Goal: Task Accomplishment & Management: Manage account settings

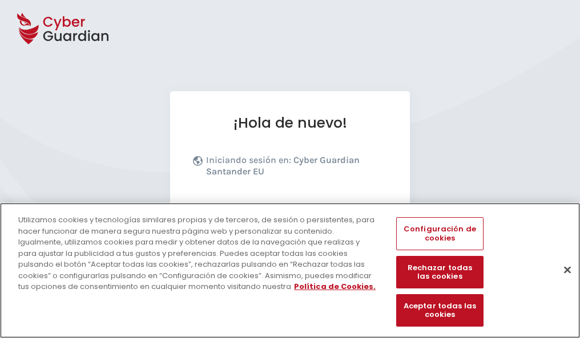
scroll to position [140, 0]
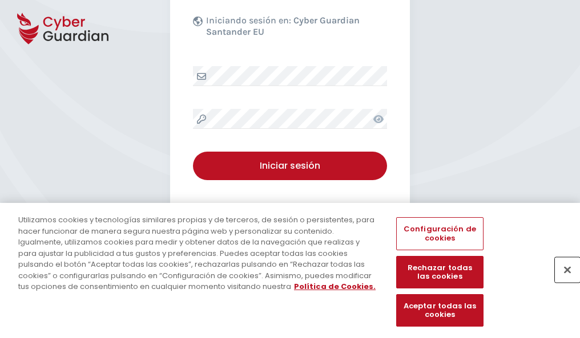
click at [562, 282] on button "Cerrar" at bounding box center [567, 269] width 25 height 25
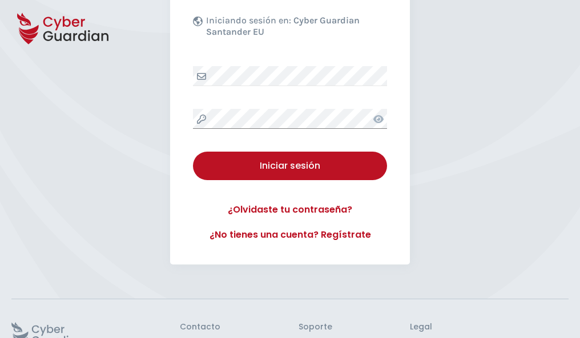
scroll to position [222, 0]
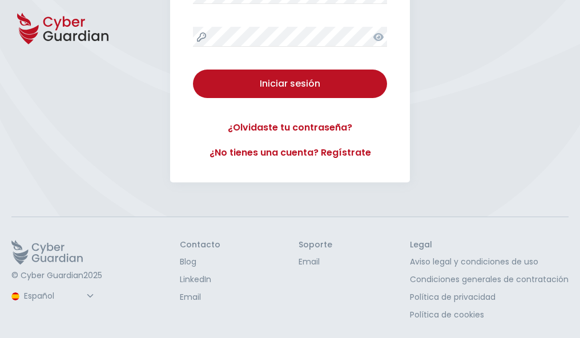
click at [193, 70] on button "Iniciar sesión" at bounding box center [290, 84] width 194 height 29
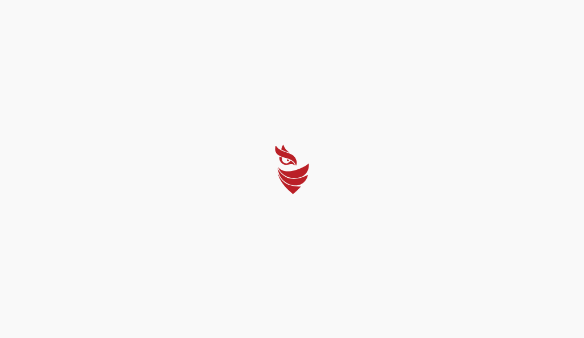
select select "English"
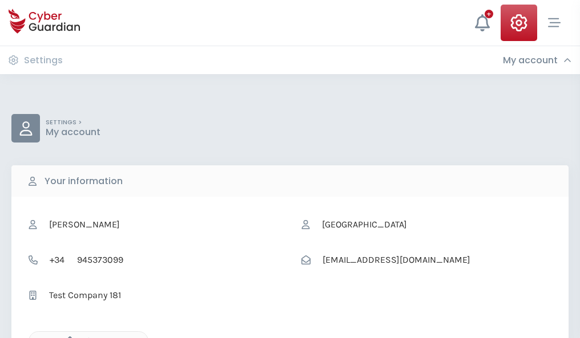
click at [67, 337] on icon "button" at bounding box center [67, 342] width 10 height 10
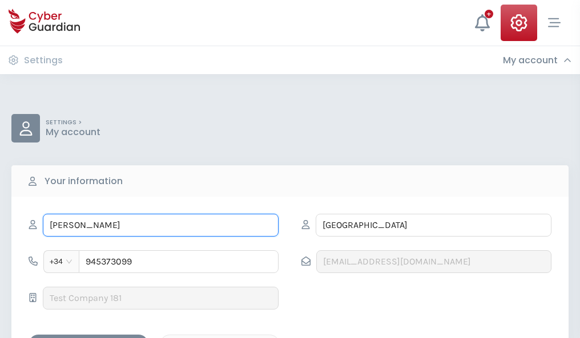
click at [160, 225] on input "CRUZ" at bounding box center [161, 225] width 236 height 23
type input "C"
type input "Juan José"
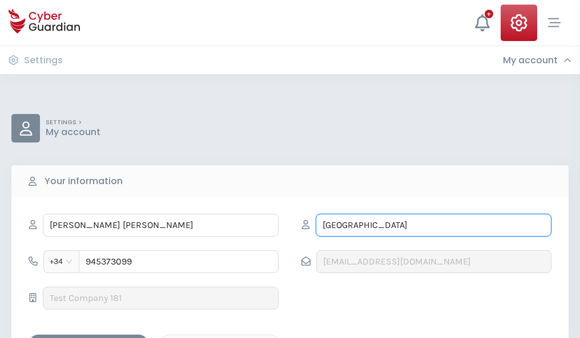
click at [433, 225] on input "VILLALBA" at bounding box center [434, 225] width 236 height 23
type input "V"
type input "Mármol"
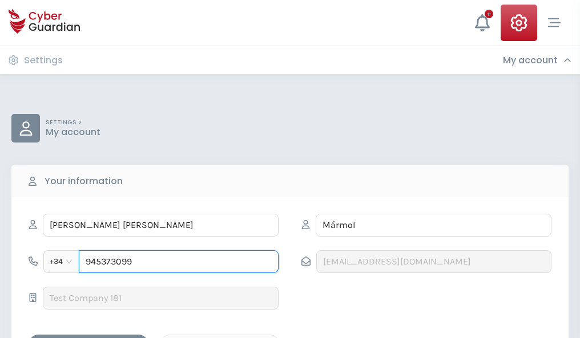
click at [179, 262] on input "945373099" at bounding box center [179, 262] width 200 height 23
type input "9"
type input "875858340"
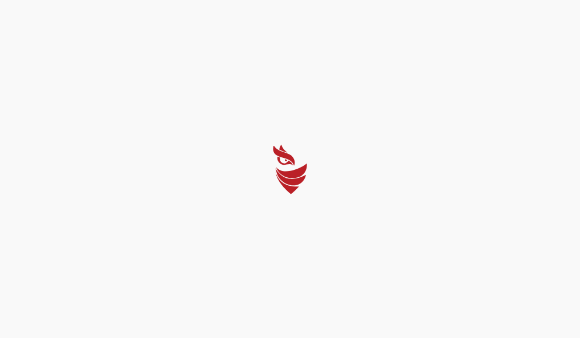
select select "English"
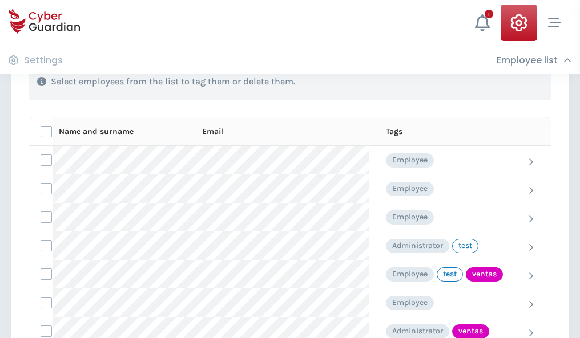
scroll to position [517, 0]
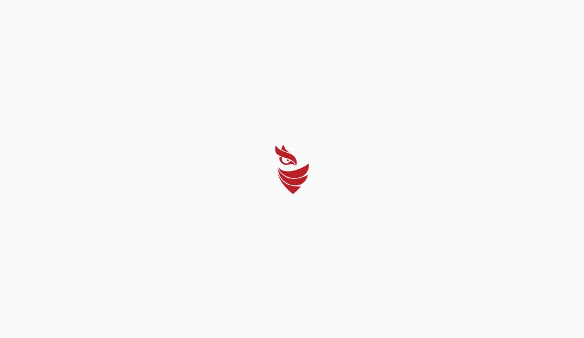
select select "English"
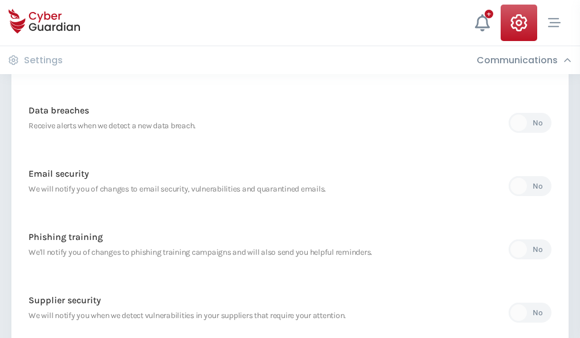
scroll to position [601, 0]
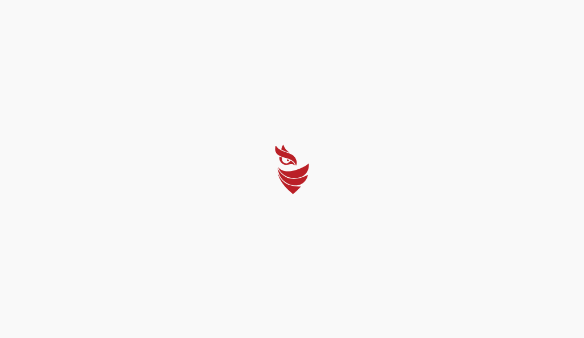
select select "English"
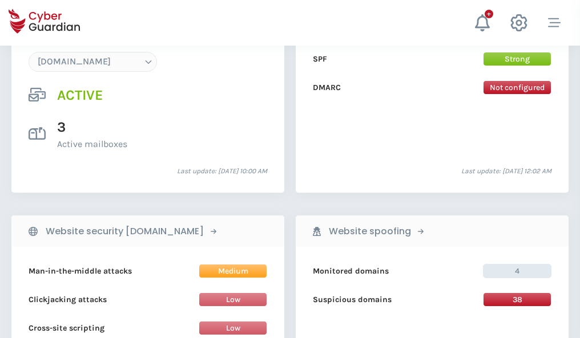
scroll to position [1216, 0]
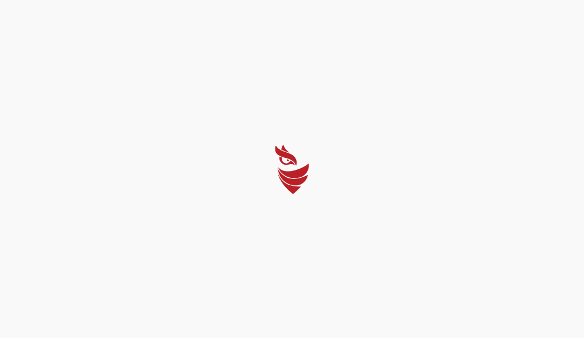
select select "English"
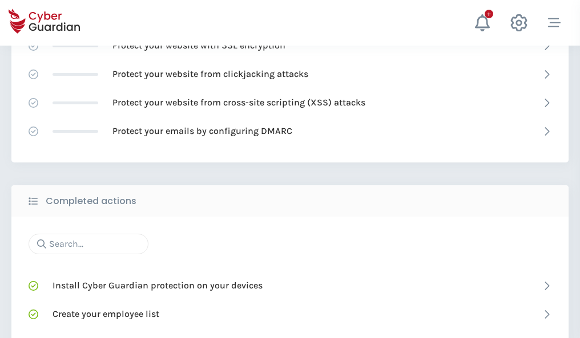
scroll to position [760, 0]
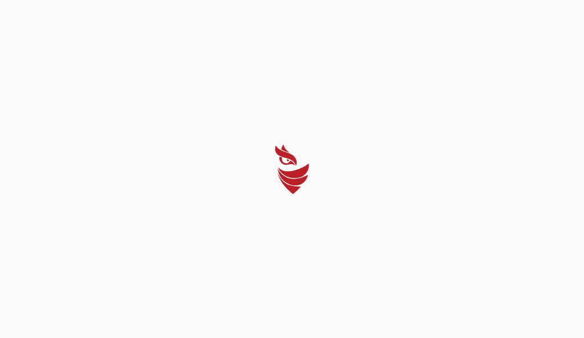
select select "English"
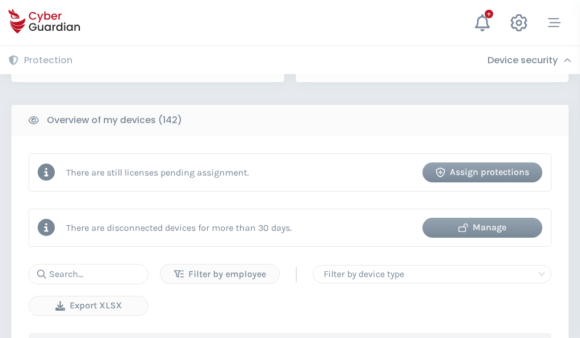
scroll to position [1106, 0]
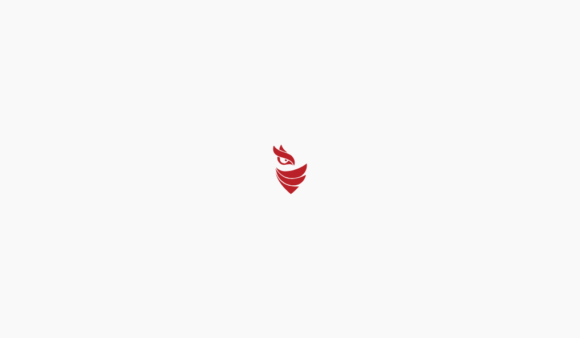
select select "English"
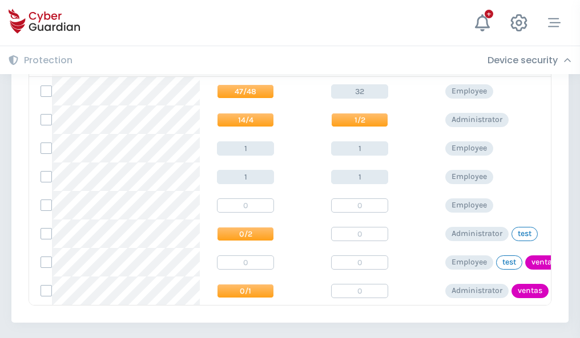
scroll to position [530, 0]
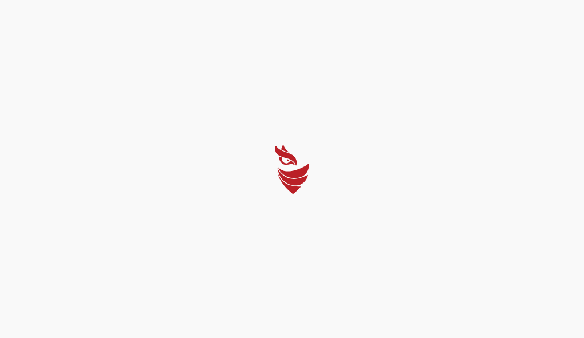
select select "English"
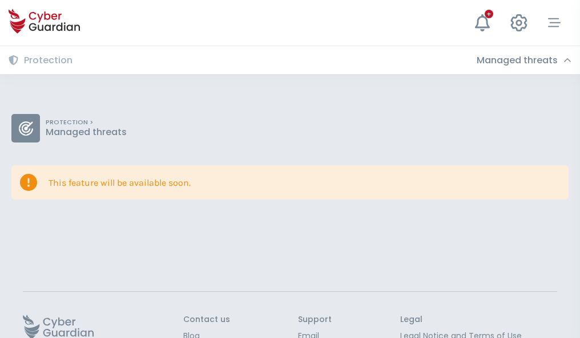
scroll to position [74, 0]
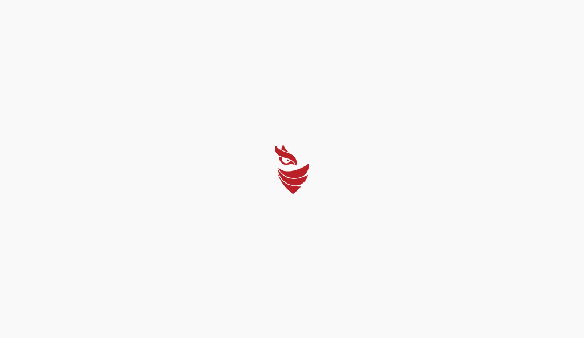
select select "English"
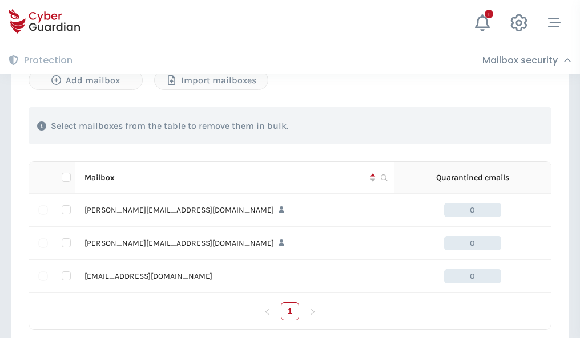
scroll to position [489, 0]
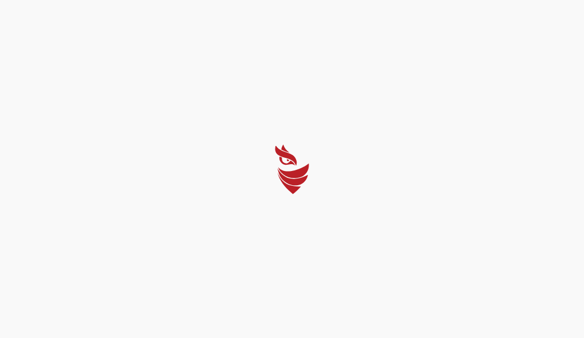
select select "English"
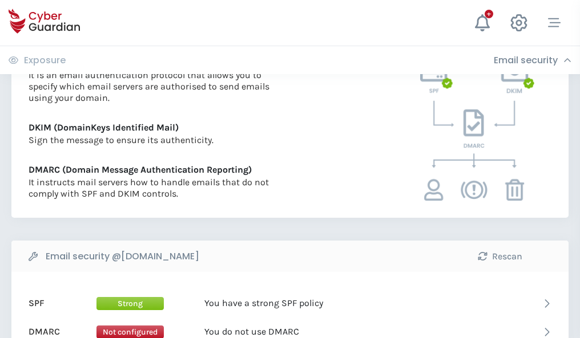
scroll to position [616, 0]
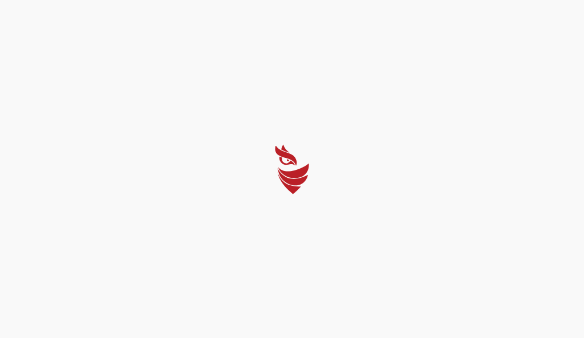
select select "English"
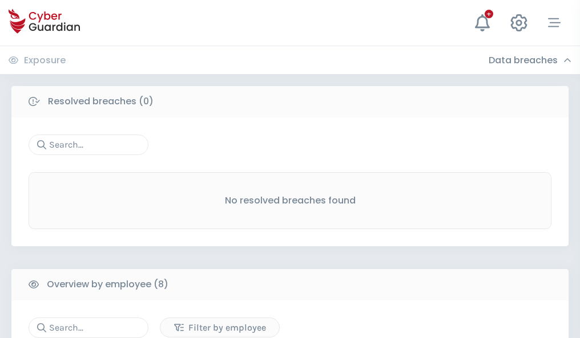
scroll to position [973, 0]
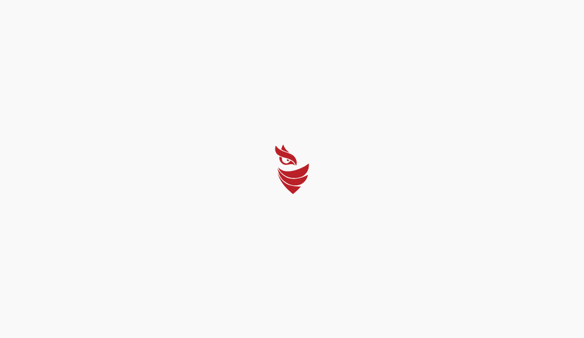
select select "English"
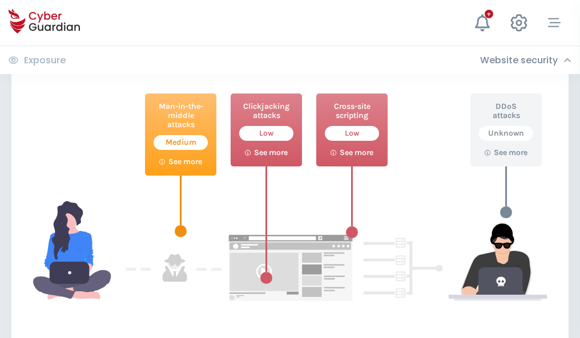
scroll to position [622, 0]
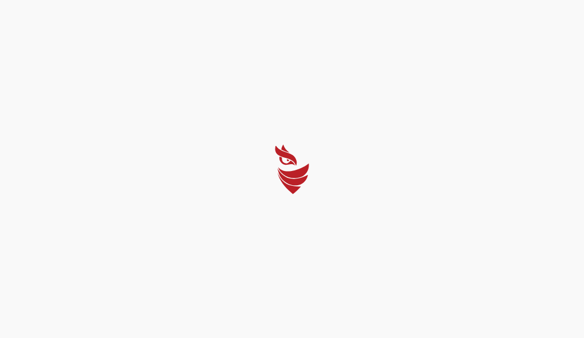
select select "English"
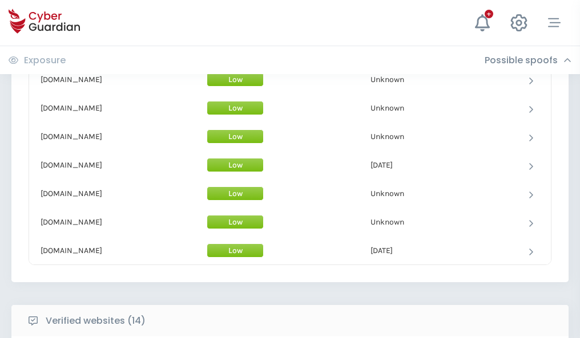
scroll to position [1113, 0]
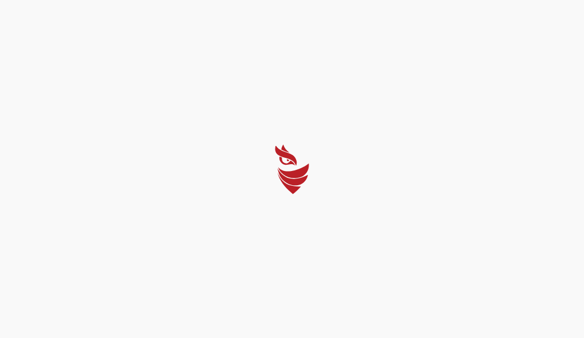
select select "English"
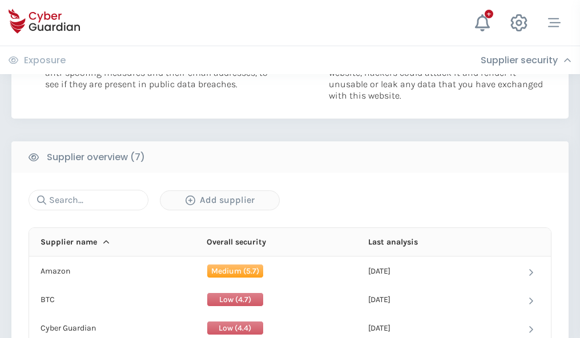
scroll to position [739, 0]
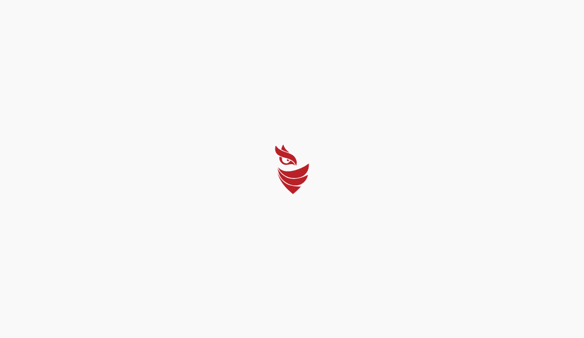
select select "English"
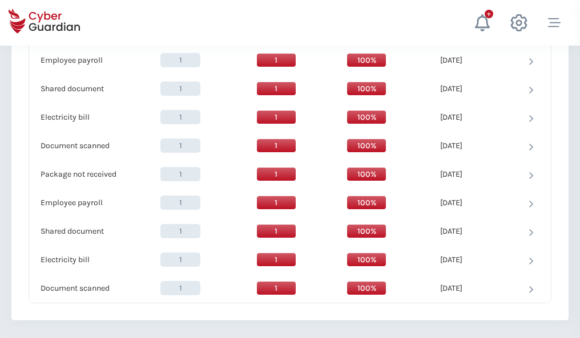
scroll to position [1170, 0]
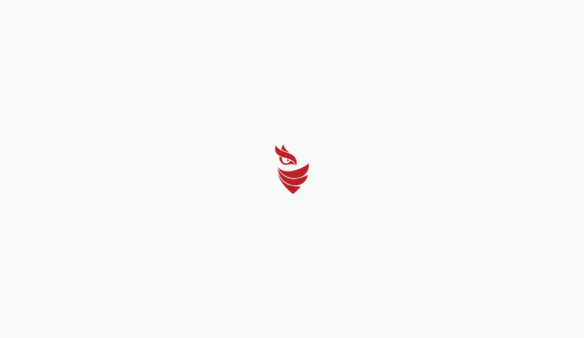
select select "English"
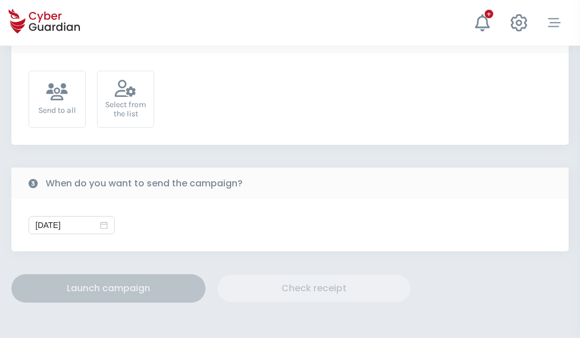
scroll to position [418, 0]
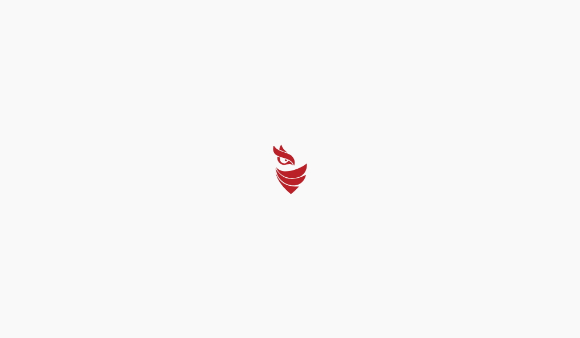
select select "English"
